Goal: Information Seeking & Learning: Learn about a topic

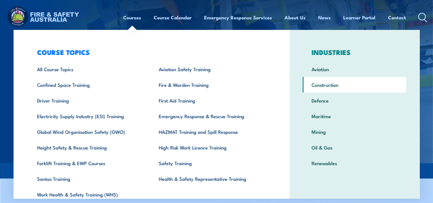
click at [320, 84] on link "Construction" at bounding box center [355, 85] width 104 height 16
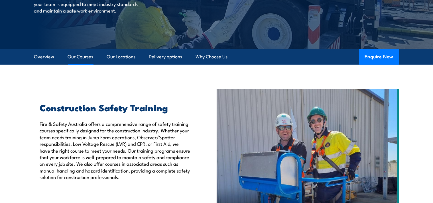
click at [86, 56] on link "Our Courses" at bounding box center [81, 56] width 26 height 15
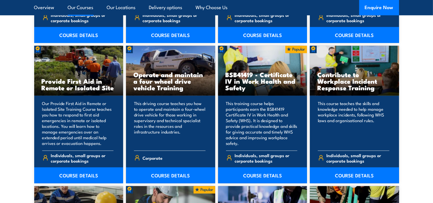
scroll to position [2571, 0]
